Goal: Task Accomplishment & Management: Complete application form

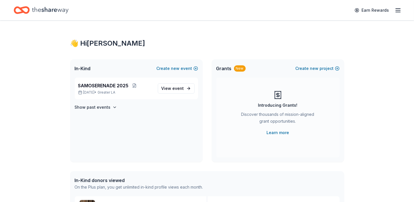
click at [98, 87] on span "SAMOSERENADE 2025" at bounding box center [103, 85] width 50 height 7
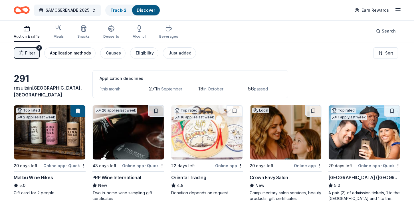
click at [75, 52] on div "Application methods" at bounding box center [70, 53] width 41 height 7
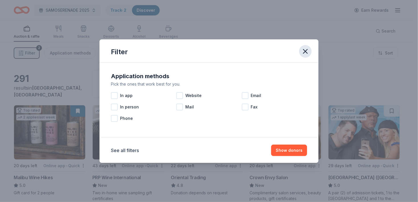
drag, startPoint x: 311, startPoint y: 52, endPoint x: 307, endPoint y: 48, distance: 5.6
click at [311, 51] on button "button" at bounding box center [305, 51] width 13 height 13
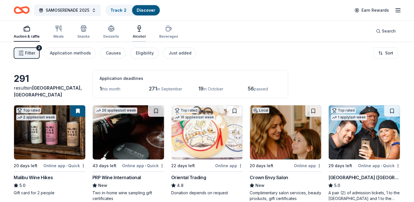
click at [136, 32] on div "Alcohol" at bounding box center [139, 32] width 13 height 14
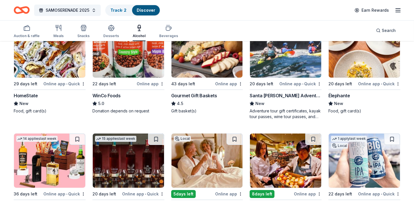
scroll to position [88, 0]
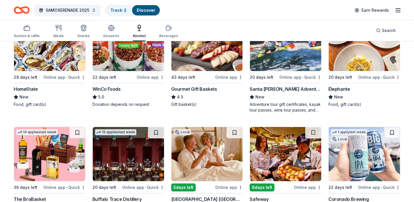
click at [48, 67] on img at bounding box center [49, 44] width 71 height 54
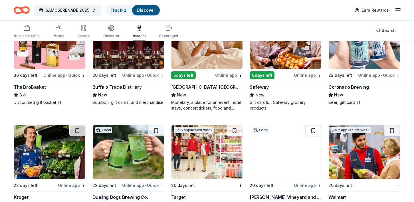
scroll to position [230, 0]
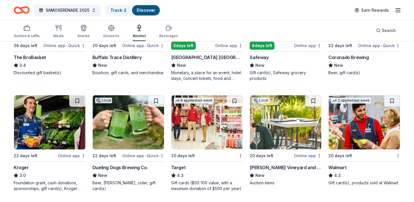
click at [35, 184] on div "Foundation grant, cash donations, sponsorships, gift card(s), Kroger products" at bounding box center [50, 185] width 72 height 11
click at [272, 169] on div "Honig Vineyard and Winery" at bounding box center [286, 167] width 72 height 7
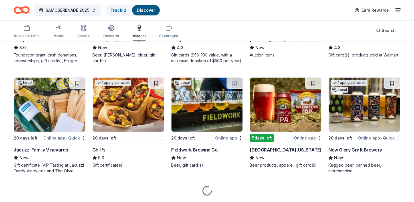
scroll to position [359, 0]
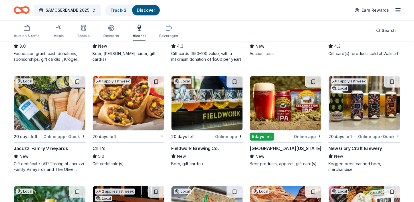
click at [119, 118] on img at bounding box center [128, 103] width 71 height 54
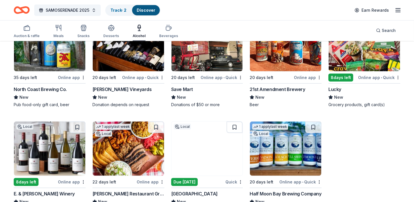
scroll to position [549, 0]
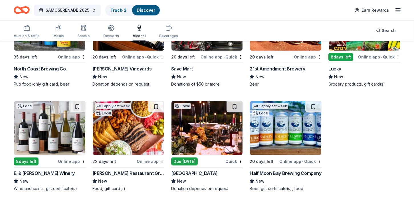
click at [124, 136] on img at bounding box center [128, 128] width 71 height 54
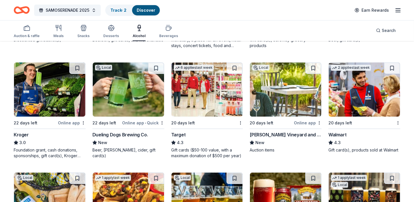
scroll to position [259, 0]
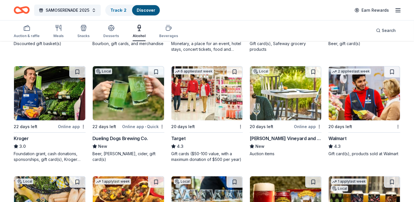
click at [199, 110] on img at bounding box center [206, 93] width 71 height 54
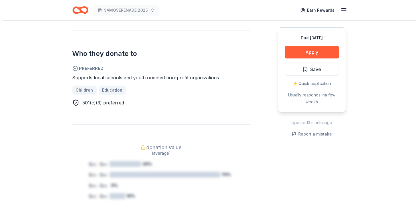
scroll to position [336, 0]
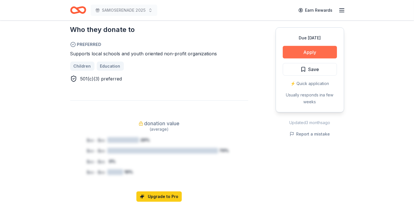
click at [301, 55] on button "Apply" at bounding box center [310, 52] width 54 height 13
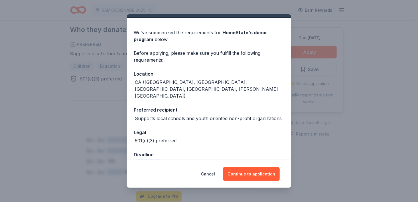
scroll to position [20, 0]
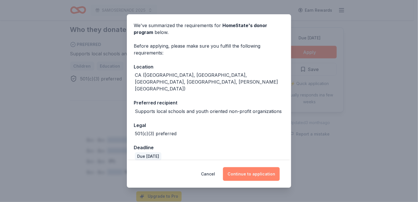
click at [254, 174] on button "Continue to application" at bounding box center [251, 174] width 57 height 14
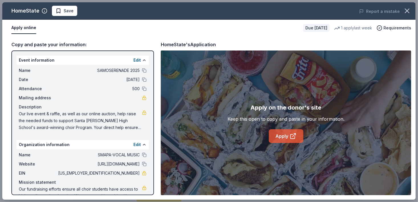
click at [286, 133] on link "Apply" at bounding box center [286, 136] width 35 height 14
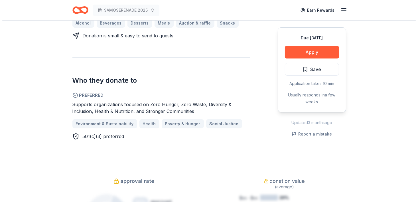
scroll to position [296, 0]
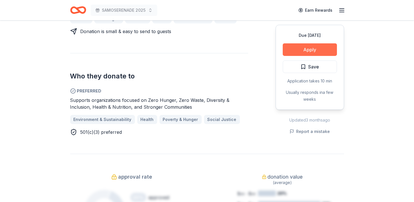
click at [306, 43] on button "Apply" at bounding box center [310, 49] width 54 height 13
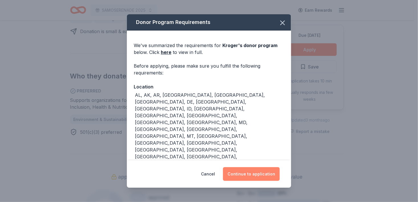
click at [264, 174] on button "Continue to application" at bounding box center [251, 174] width 57 height 14
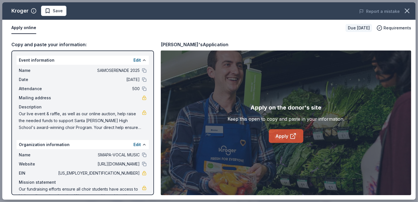
click at [288, 136] on link "Apply" at bounding box center [286, 136] width 35 height 14
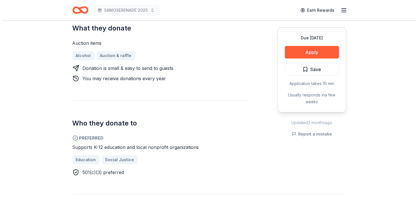
scroll to position [234, 0]
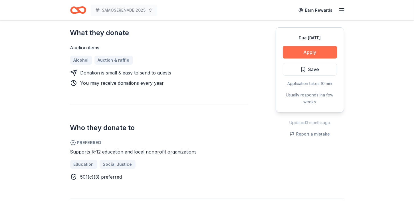
click at [312, 52] on button "Apply" at bounding box center [310, 52] width 54 height 13
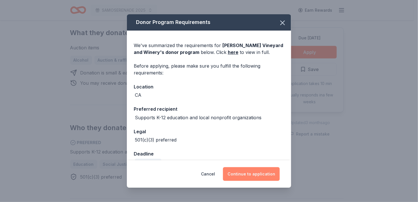
click at [248, 175] on button "Continue to application" at bounding box center [251, 174] width 57 height 14
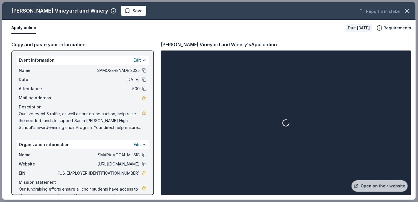
drag, startPoint x: 418, startPoint y: 33, endPoint x: 415, endPoint y: 89, distance: 56.3
click at [414, 89] on div "[PERSON_NAME] Vineyard and Winery Save Report a mistake Apply online Due [DATE]…" at bounding box center [209, 101] width 418 height 202
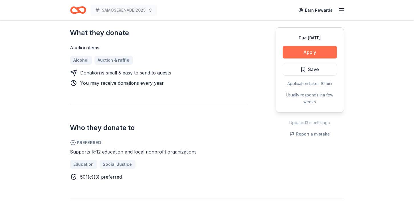
click at [318, 51] on button "Apply" at bounding box center [310, 52] width 54 height 13
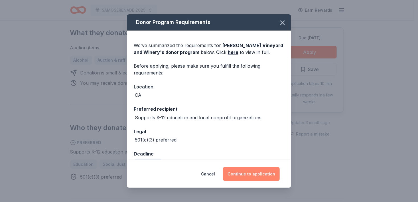
click at [262, 172] on button "Continue to application" at bounding box center [251, 174] width 57 height 14
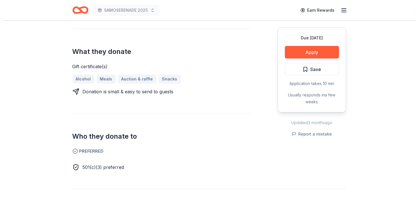
scroll to position [207, 0]
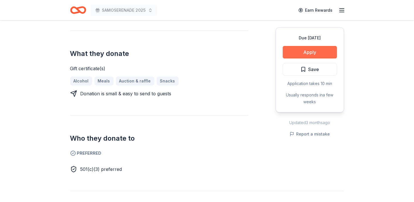
click at [305, 54] on button "Apply" at bounding box center [310, 52] width 54 height 13
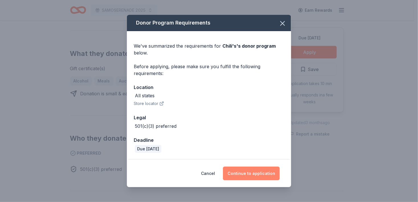
click at [242, 172] on button "Continue to application" at bounding box center [251, 174] width 57 height 14
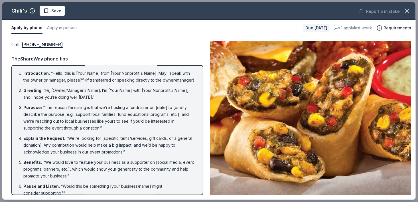
scroll to position [0, 0]
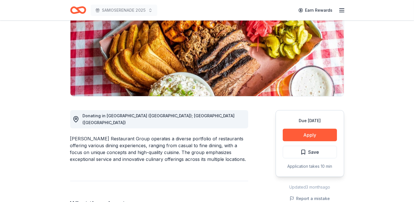
scroll to position [79, 0]
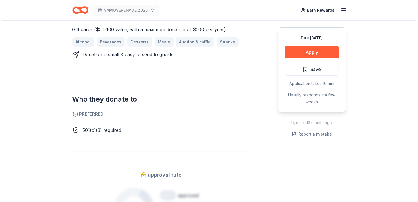
scroll to position [255, 0]
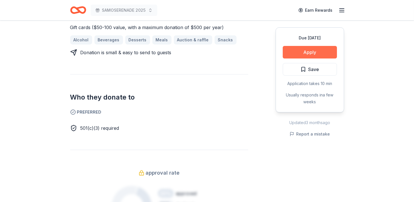
click at [292, 54] on button "Apply" at bounding box center [310, 52] width 54 height 13
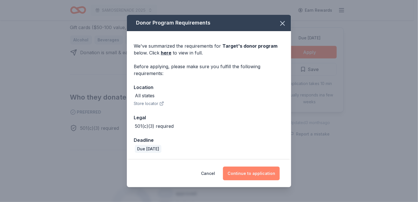
click at [252, 174] on button "Continue to application" at bounding box center [251, 174] width 57 height 14
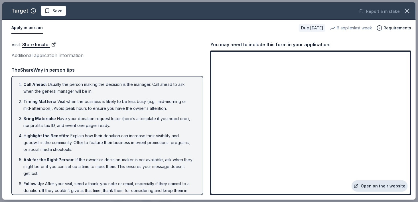
click at [361, 189] on link "Open on their website" at bounding box center [380, 185] width 56 height 11
drag, startPoint x: 412, startPoint y: 142, endPoint x: 412, endPoint y: 50, distance: 92.4
click at [412, 50] on div "Visit : Store locator Additional application information Visit : Store locator …" at bounding box center [209, 117] width 414 height 163
